Goal: Task Accomplishment & Management: Complete application form

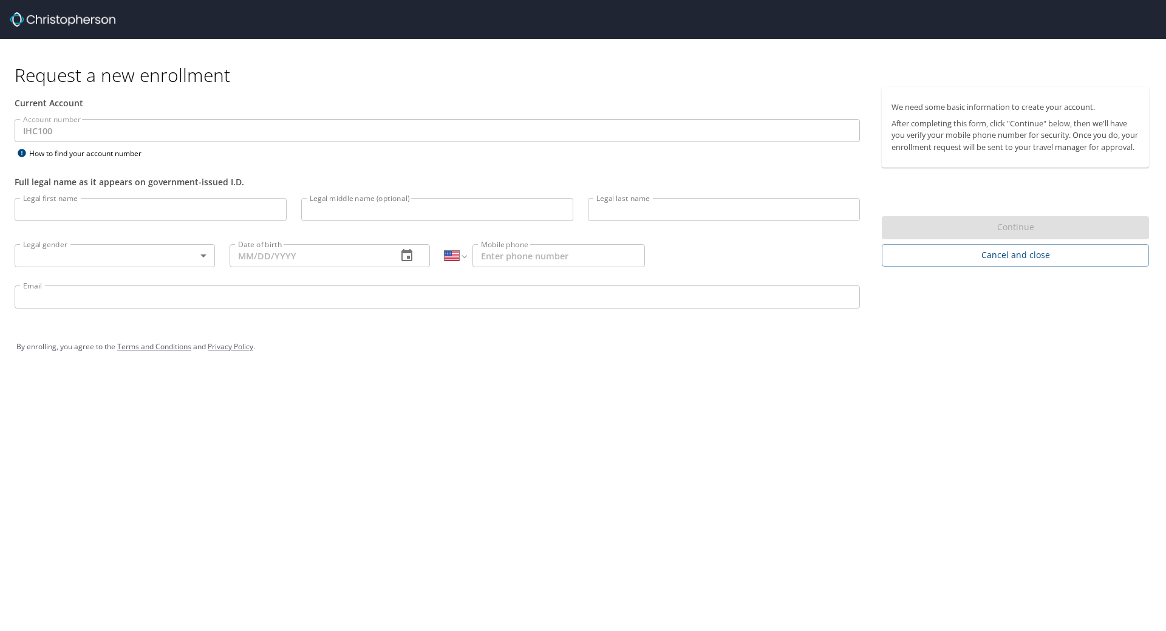
select select "US"
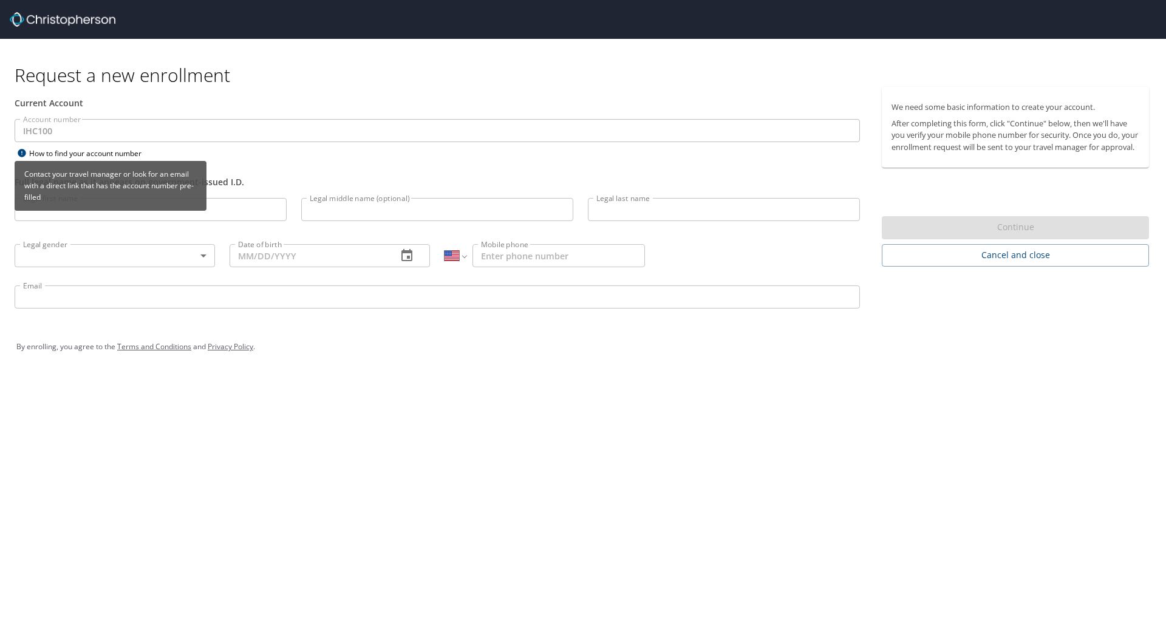
click at [77, 157] on div "How to find your account number" at bounding box center [91, 153] width 152 height 15
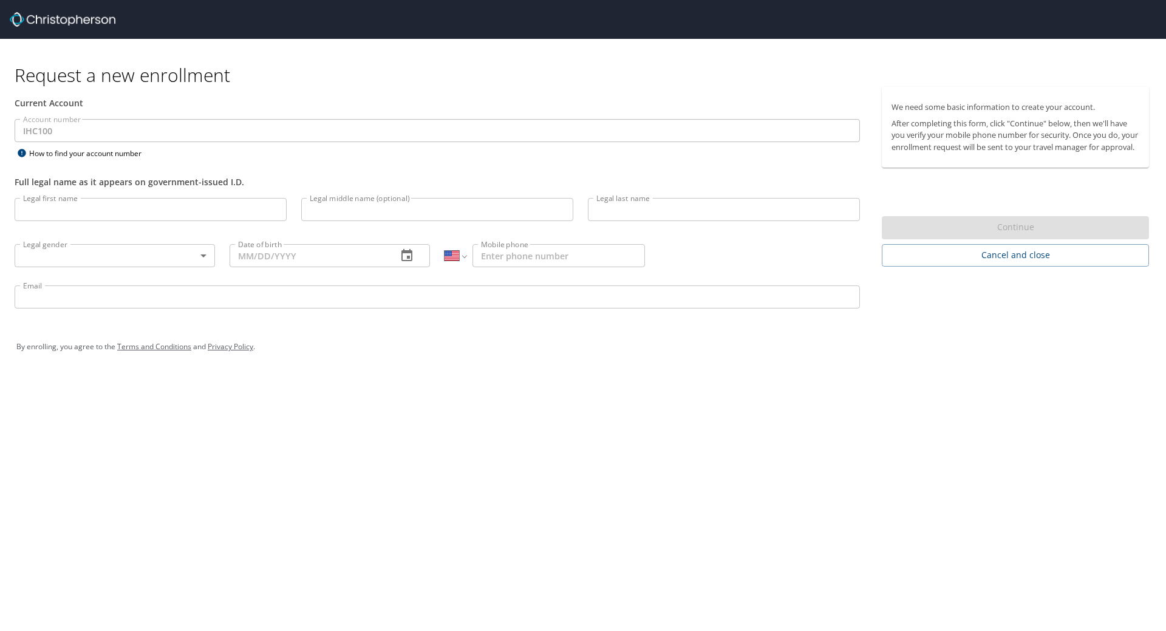
click at [181, 211] on input "Legal first name" at bounding box center [151, 209] width 272 height 23
type input "[PERSON_NAME]"
click at [173, 251] on body "Request a new enrollment Current Account Account number IHC100 Account number H…" at bounding box center [583, 315] width 1166 height 631
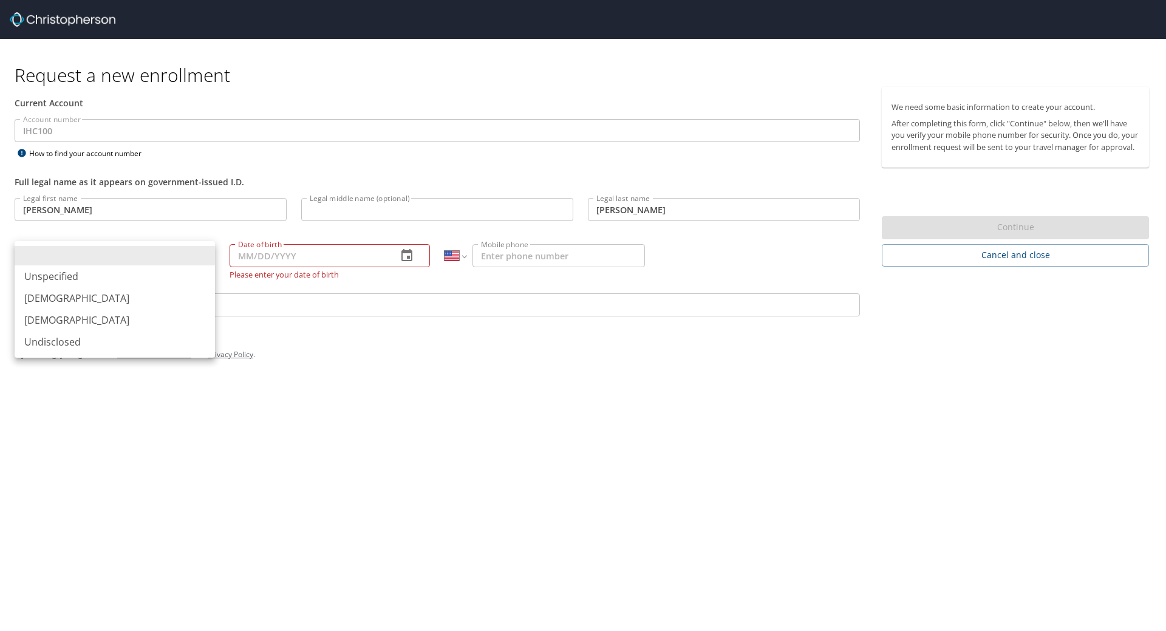
click at [79, 315] on li "[DEMOGRAPHIC_DATA]" at bounding box center [115, 320] width 200 height 22
type input "[DEMOGRAPHIC_DATA]"
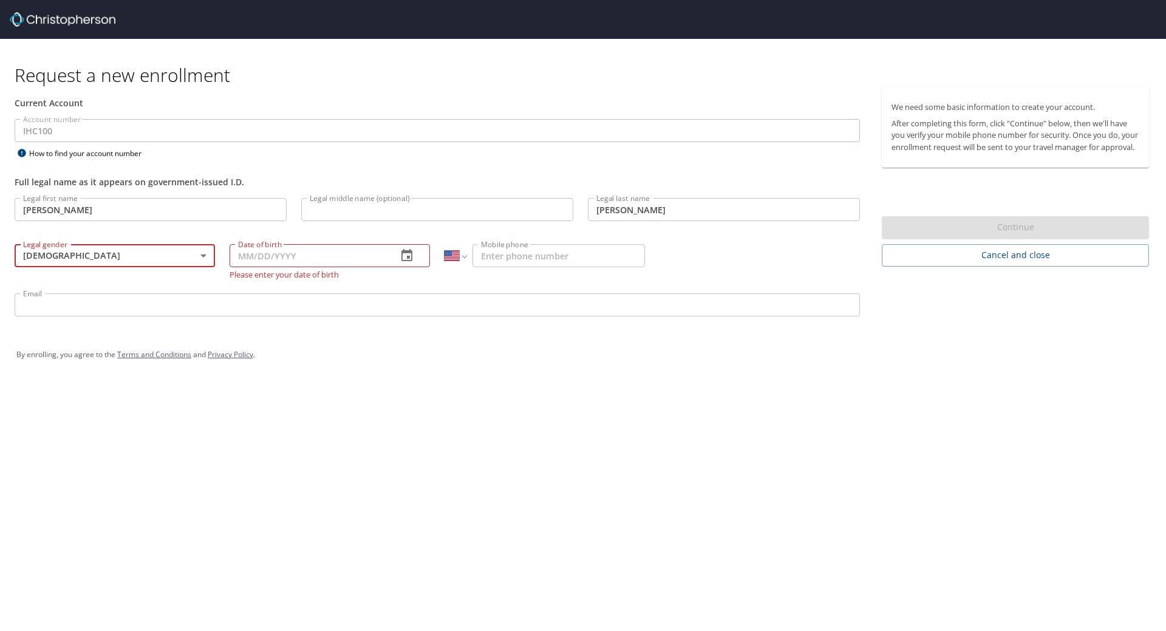
click at [310, 261] on input "Date of birth" at bounding box center [309, 255] width 158 height 23
type input "[DATE]"
click at [564, 249] on input "Mobile phone" at bounding box center [558, 255] width 172 height 23
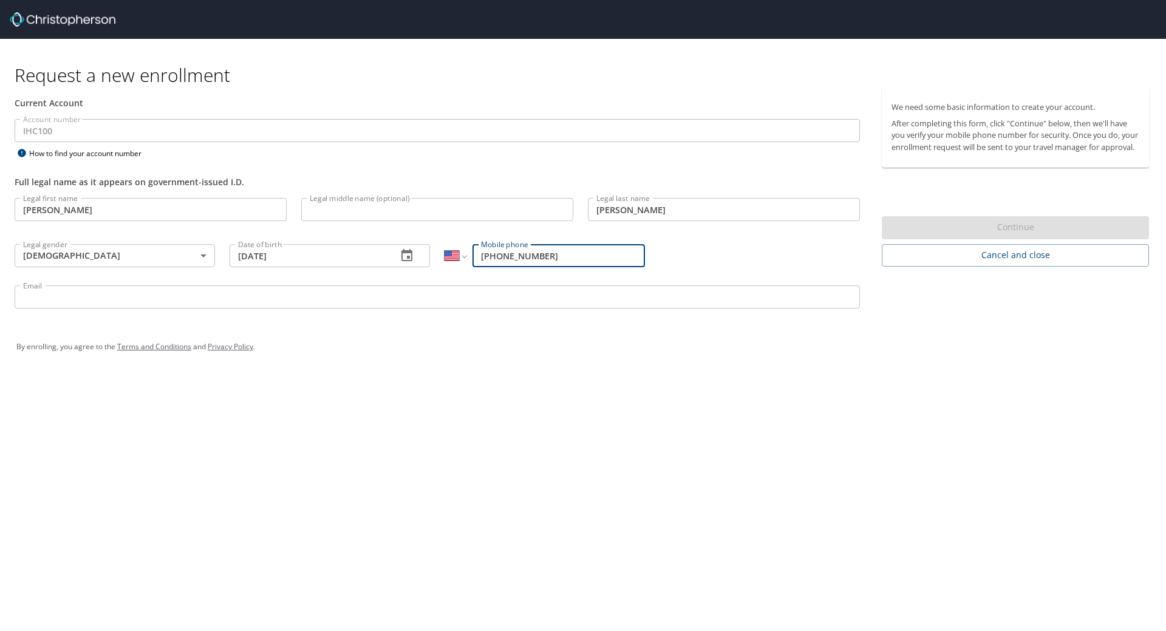
type input "[PHONE_NUMBER]"
click at [141, 303] on input "Email" at bounding box center [437, 296] width 845 height 23
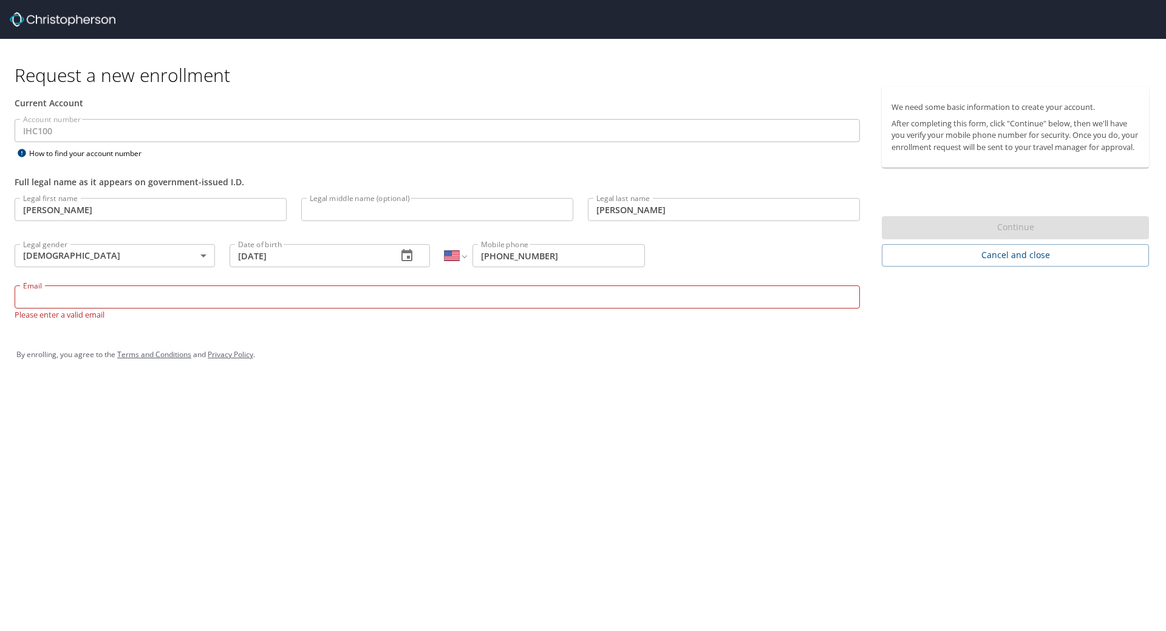
click at [141, 303] on input "Email" at bounding box center [437, 296] width 845 height 23
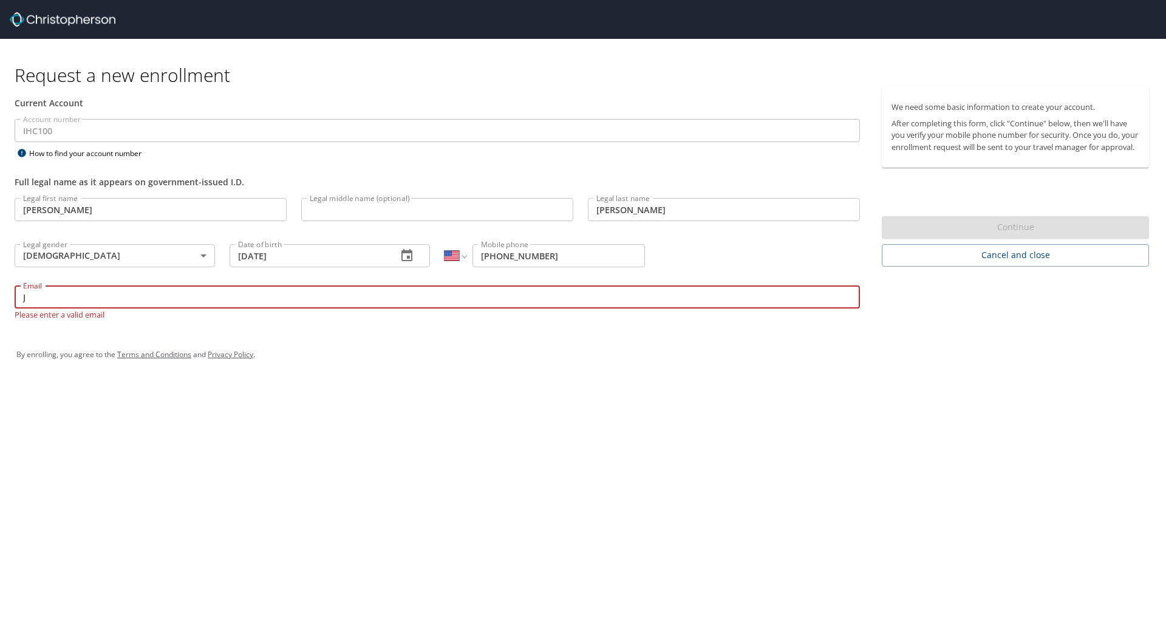
type input "J"
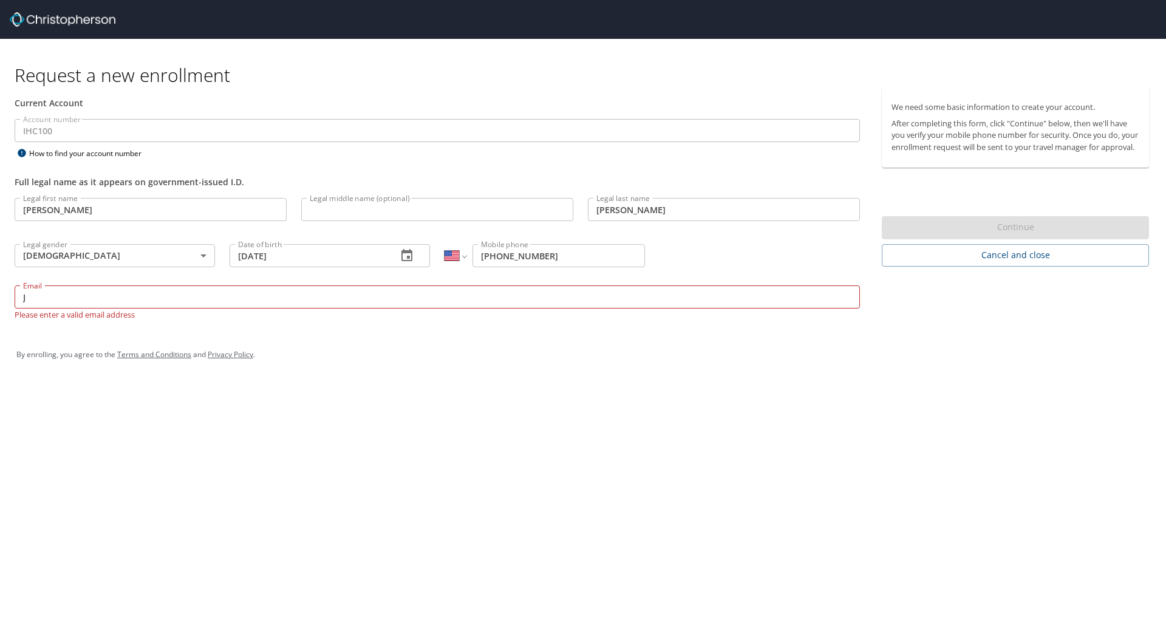
click at [141, 303] on input "J" at bounding box center [437, 296] width 845 height 23
click at [73, 290] on input "[PERSON_NAME].[PERSON_NAME]@" at bounding box center [437, 296] width 845 height 23
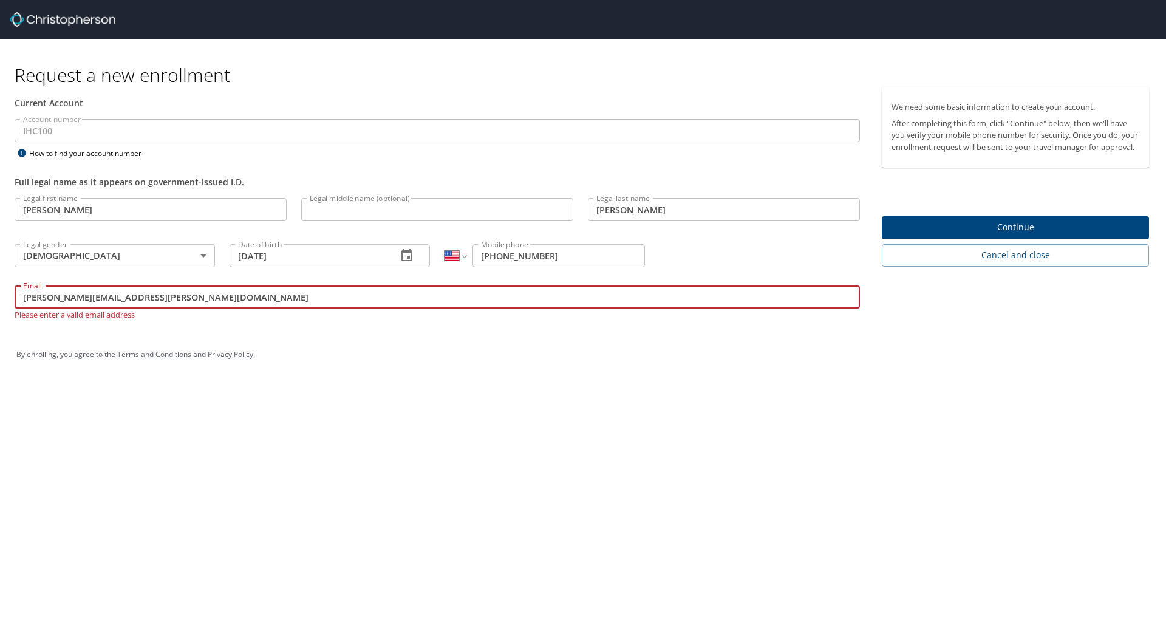
type input "[PERSON_NAME][EMAIL_ADDRESS][PERSON_NAME][DOMAIN_NAME]"
click at [516, 469] on div "Request a new enrollment Current Account Account number IHC100 Account number H…" at bounding box center [583, 315] width 1166 height 631
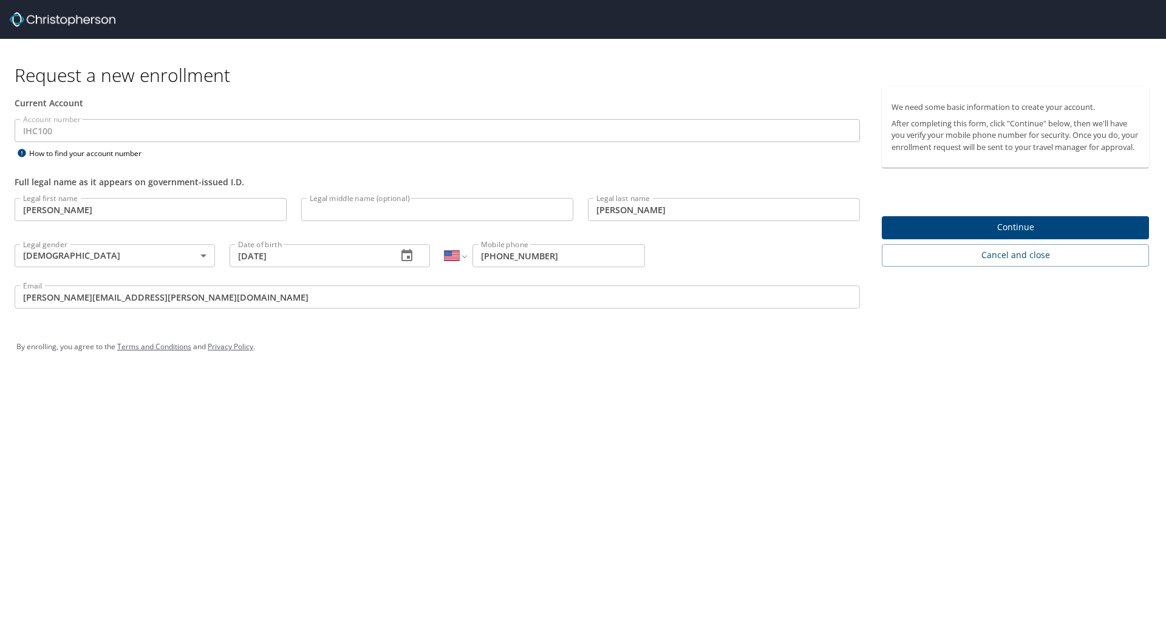
click at [914, 235] on span "Continue" at bounding box center [1016, 227] width 248 height 15
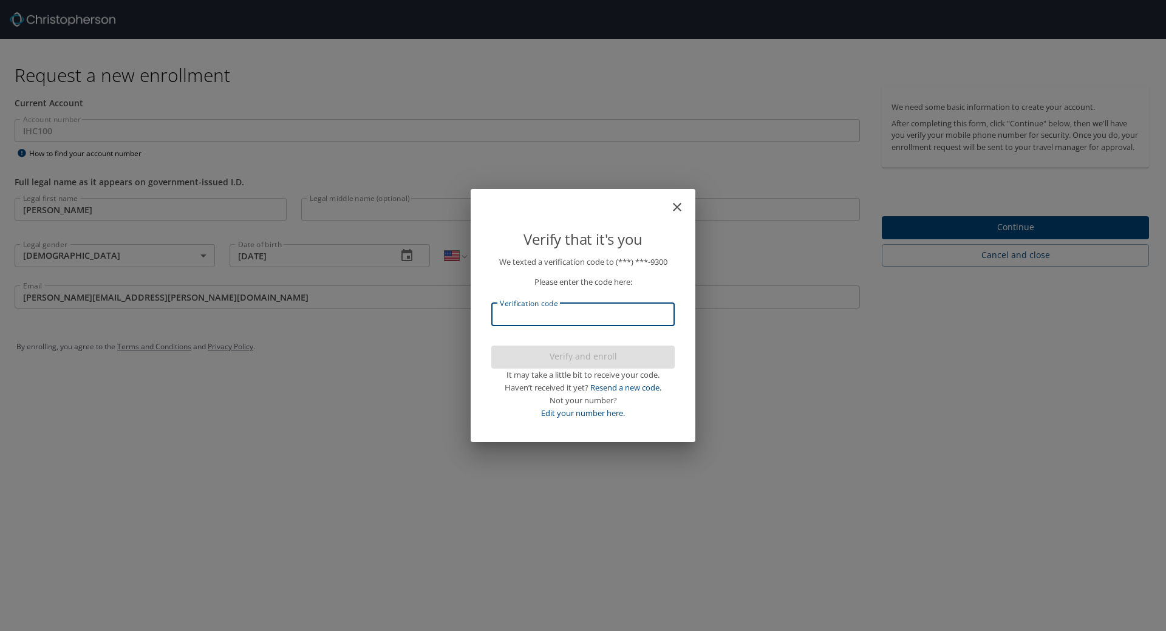
click at [602, 314] on input "Verification code" at bounding box center [582, 314] width 183 height 23
type input "515872"
click at [584, 356] on span "Verify and enroll" at bounding box center [583, 356] width 164 height 15
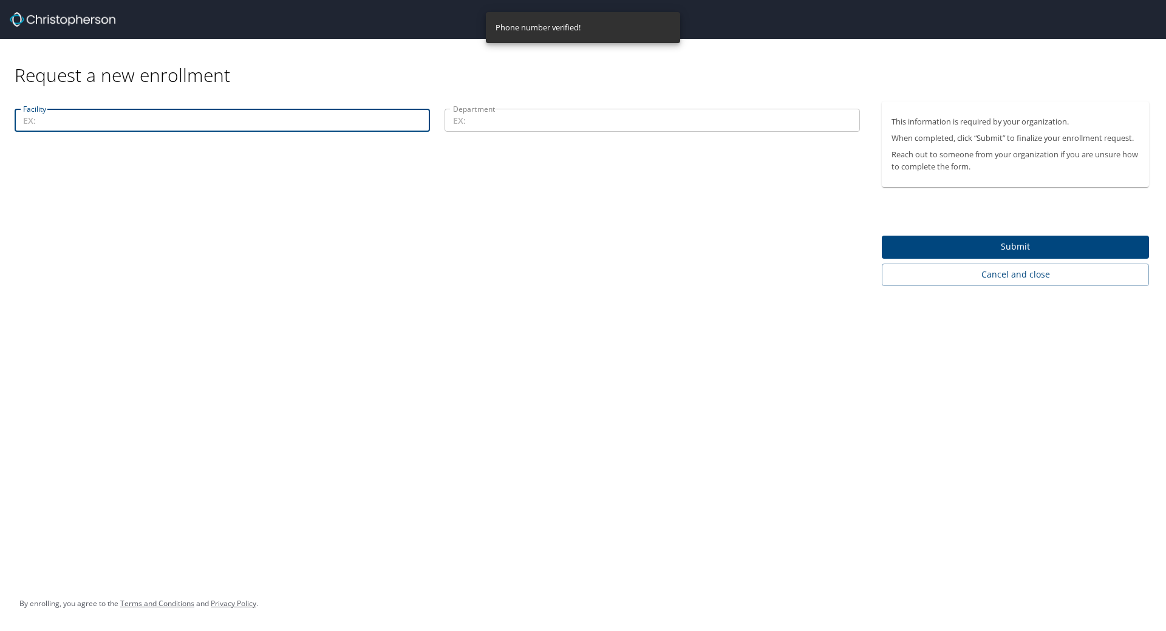
click at [205, 120] on input "Facility" at bounding box center [222, 120] width 415 height 23
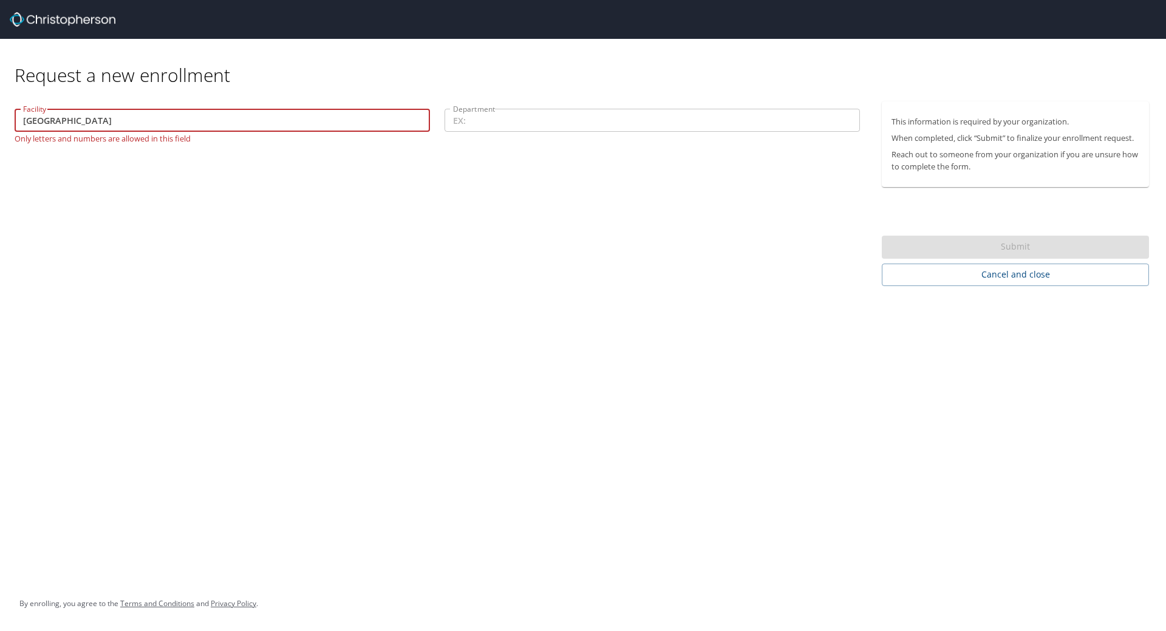
type input "[GEOGRAPHIC_DATA]"
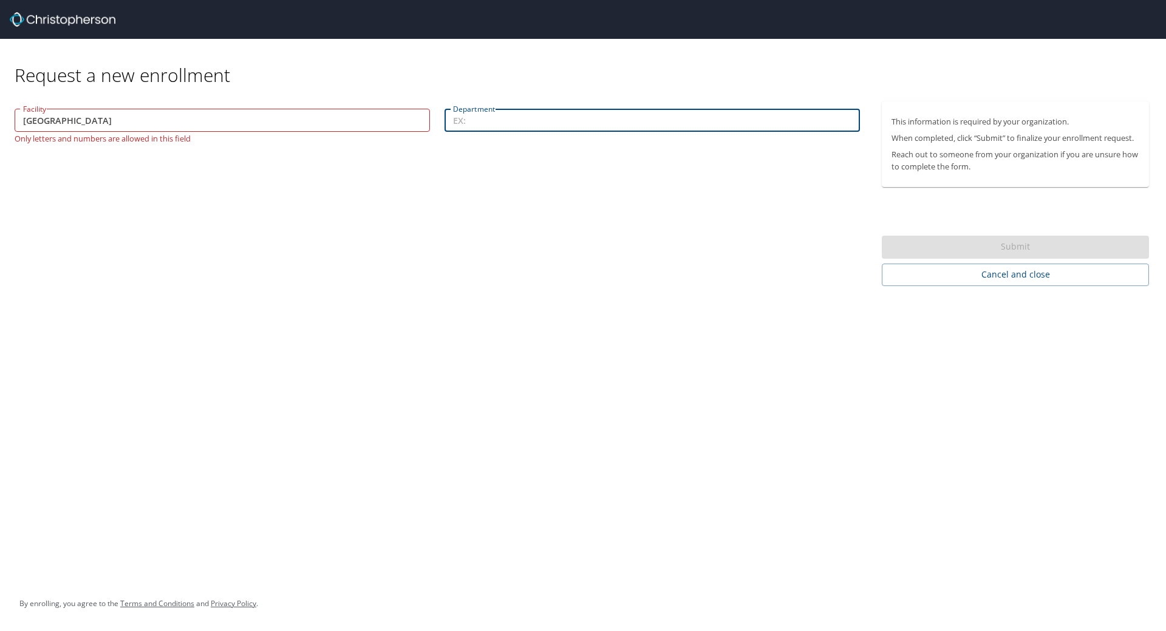
click at [552, 119] on input "Department" at bounding box center [652, 120] width 415 height 23
type input "Trauma Services"
click at [97, 117] on input "[GEOGRAPHIC_DATA]" at bounding box center [222, 120] width 415 height 23
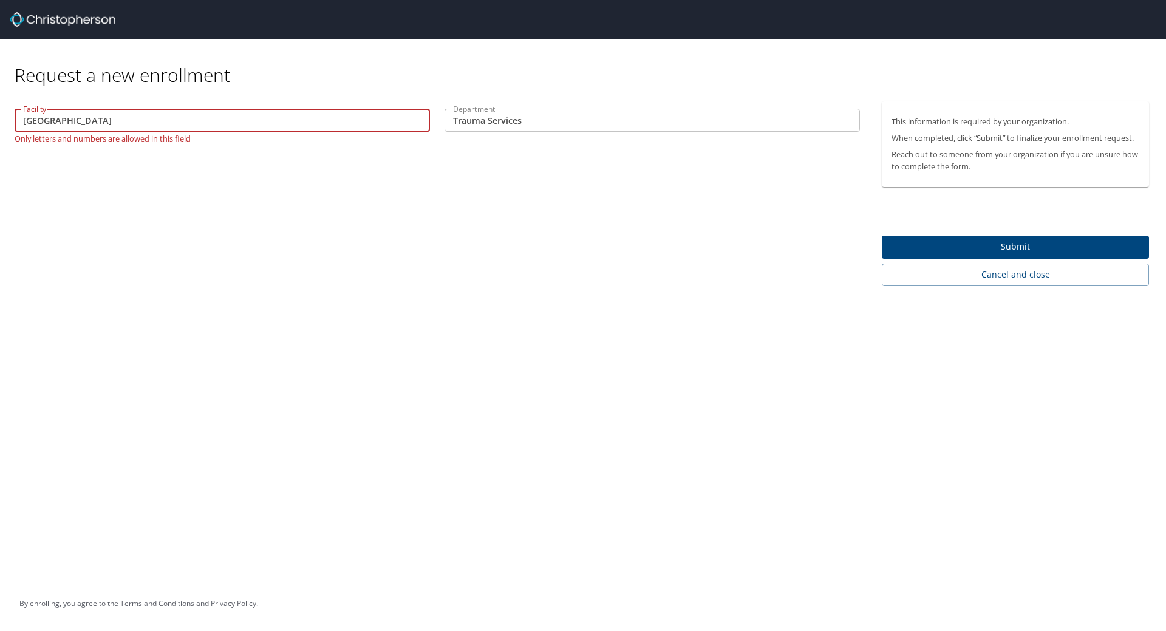
type input "[GEOGRAPHIC_DATA]"
click at [918, 243] on span "Submit" at bounding box center [1016, 246] width 248 height 15
